Goal: Transaction & Acquisition: Purchase product/service

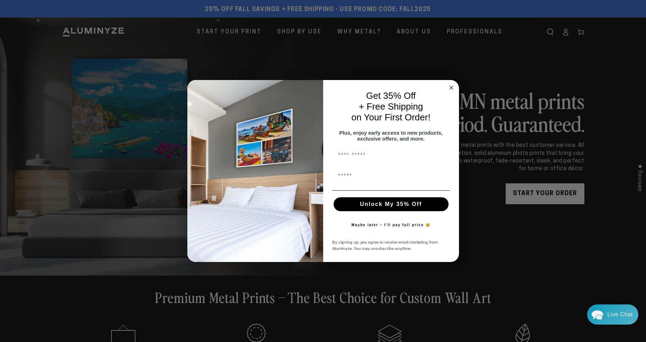
click at [370, 161] on input "First Name" at bounding box center [391, 156] width 118 height 14
type input "*****"
type input "**********"
click at [387, 207] on button "Unlock My 35% Off" at bounding box center [391, 204] width 115 height 14
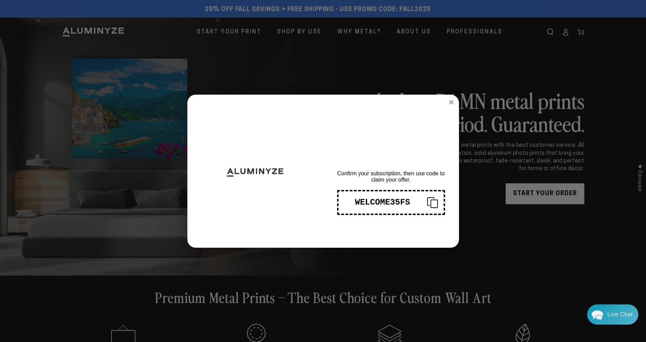
drag, startPoint x: 409, startPoint y: 200, endPoint x: 389, endPoint y: 202, distance: 19.6
click at [389, 202] on div "WELCOME35FS" at bounding box center [382, 202] width 77 height 9
click at [356, 203] on div "WELCOME35FS" at bounding box center [382, 202] width 77 height 9
drag, startPoint x: 348, startPoint y: 203, endPoint x: 366, endPoint y: 200, distance: 18.0
click at [366, 200] on div "WELCOME35FS" at bounding box center [382, 202] width 77 height 9
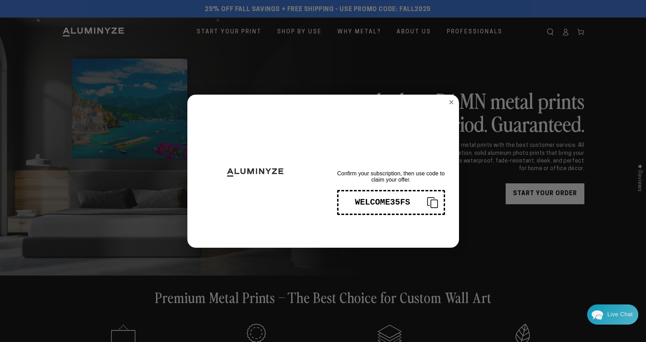
click at [425, 202] on icon "Copy coupon code" at bounding box center [429, 202] width 17 height 11
click at [453, 102] on circle "Close dialog" at bounding box center [451, 102] width 8 height 8
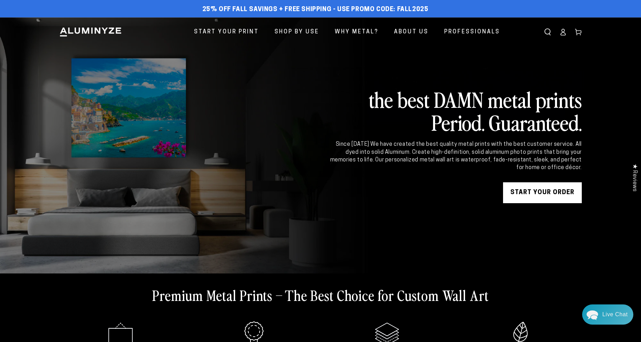
click at [558, 195] on link "START YOUR Order" at bounding box center [542, 192] width 79 height 21
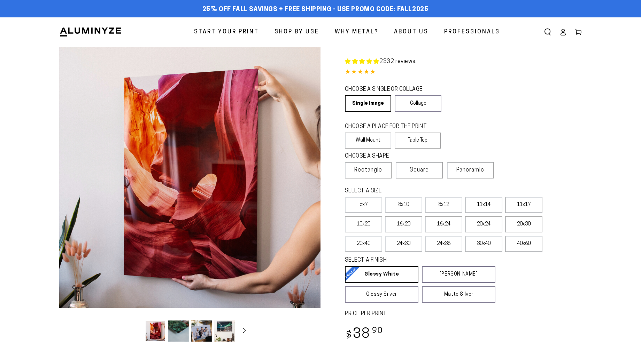
select select "**********"
click at [377, 170] on span "Rectangle" at bounding box center [368, 170] width 28 height 8
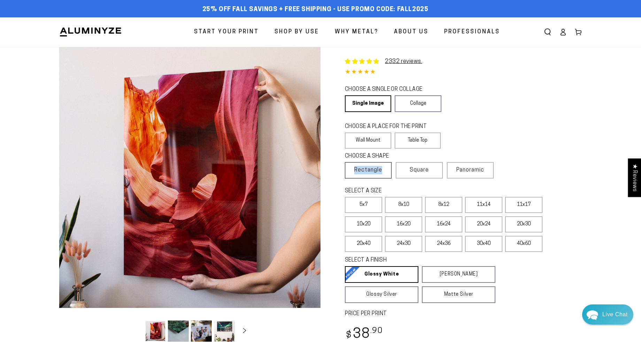
click at [377, 170] on span "Rectangle" at bounding box center [368, 170] width 28 height 8
click at [469, 170] on span "Panoramic" at bounding box center [470, 170] width 28 height 6
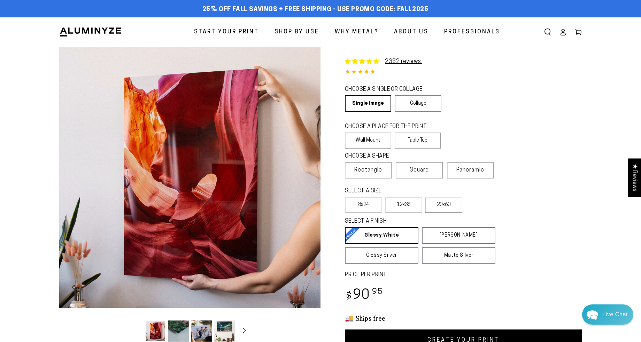
click at [445, 208] on label "20x60" at bounding box center [443, 205] width 37 height 16
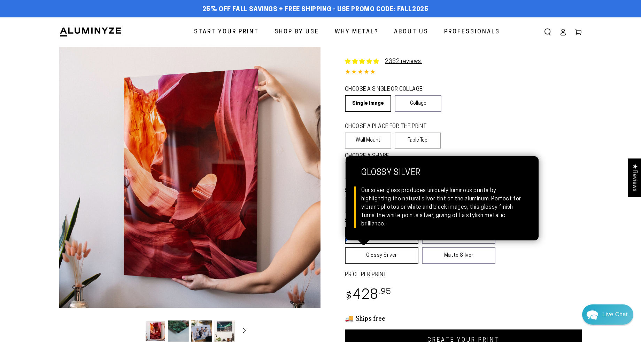
click at [403, 253] on link "Glossy Silver Glossy Silver Our silver gloss produces uniquely luminous prints …" at bounding box center [381, 256] width 73 height 17
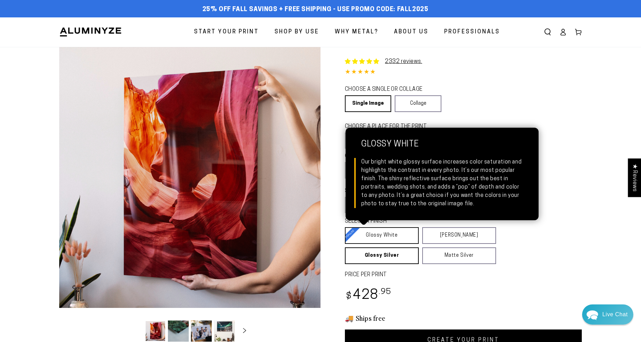
click at [397, 238] on link "Glossy White Glossy White Our bright white glossy surface increases color satur…" at bounding box center [382, 235] width 74 height 17
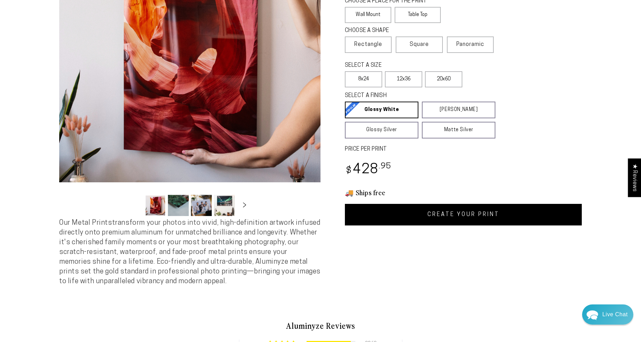
scroll to position [139, 0]
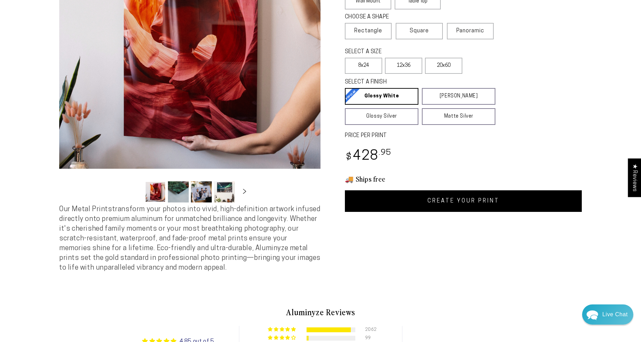
click at [481, 203] on link "CREATE YOUR PRINT" at bounding box center [463, 201] width 237 height 22
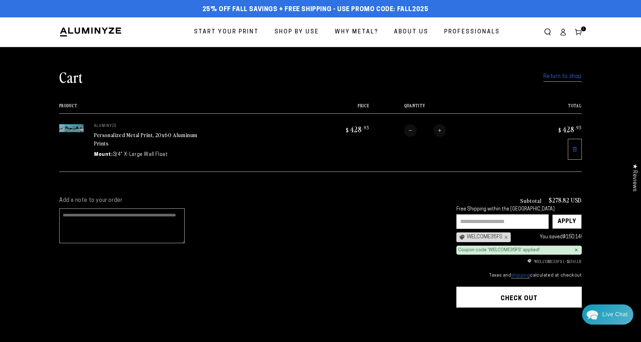
click at [61, 216] on textarea "Add a note to your order" at bounding box center [121, 226] width 125 height 35
